Goal: Task Accomplishment & Management: Use online tool/utility

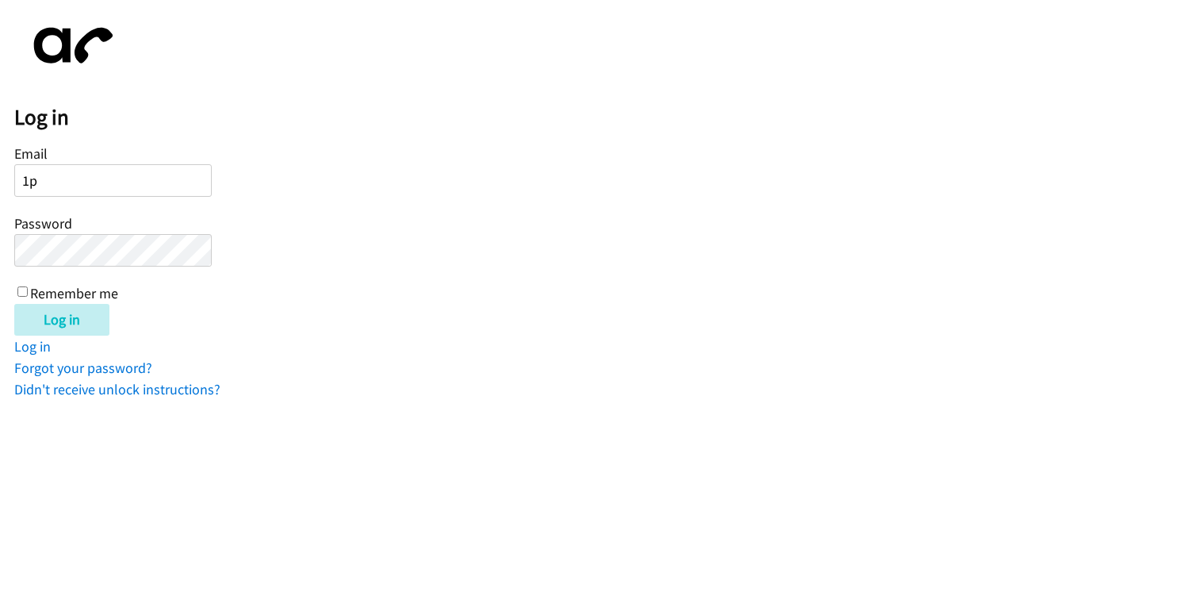
type input "1"
click at [53, 183] on input "Email" at bounding box center [113, 180] width 198 height 33
type input "[PERSON_NAME][EMAIL_ADDRESS][DOMAIN_NAME]"
click at [14, 304] on input "Log in" at bounding box center [61, 320] width 95 height 32
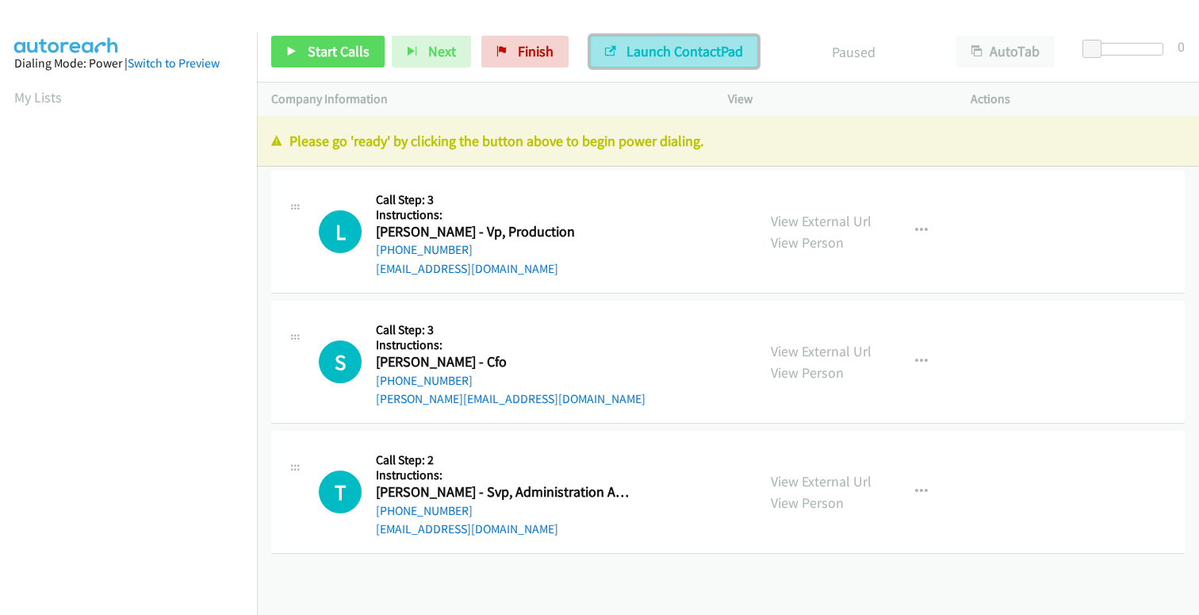
click at [613, 54] on button "Launch ContactPad" at bounding box center [674, 52] width 168 height 32
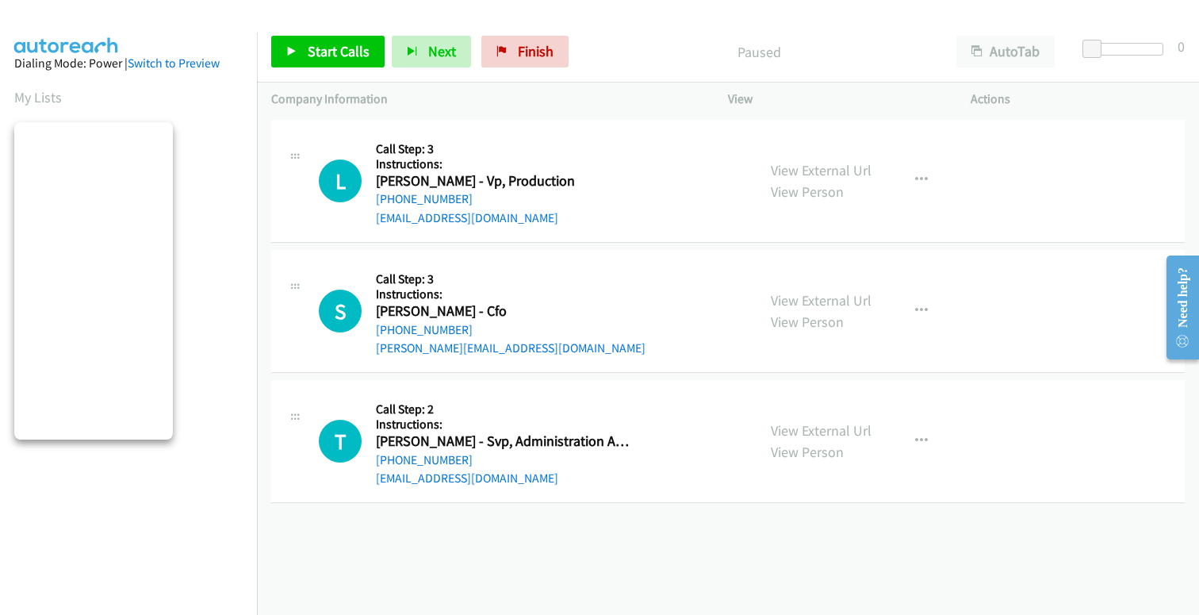
click at [398, 115] on div "Company Information" at bounding box center [485, 98] width 457 height 33
click at [502, 50] on icon at bounding box center [502, 52] width 11 height 11
